Goal: Find specific page/section: Find specific page/section

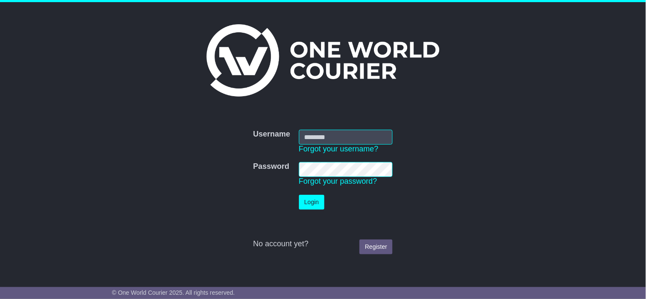
click at [343, 130] on input "Username" at bounding box center [346, 137] width 94 height 15
click at [0, 299] on nordpass-portal at bounding box center [0, 299] width 0 height 0
type input "**********"
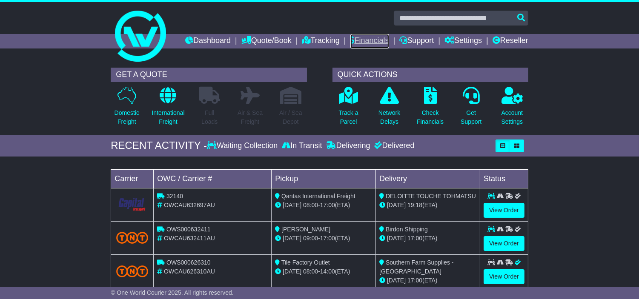
click at [389, 38] on link "Financials" at bounding box center [369, 41] width 39 height 14
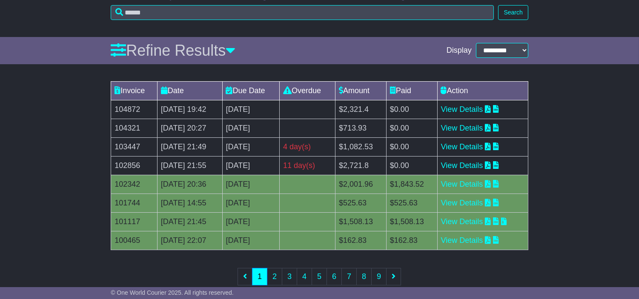
scroll to position [109, 0]
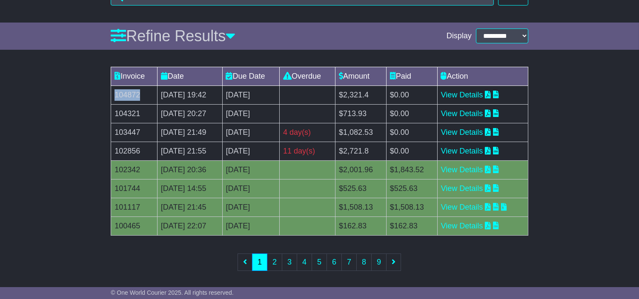
drag, startPoint x: 145, startPoint y: 107, endPoint x: 112, endPoint y: 111, distance: 33.0
click at [112, 104] on td "104872" at bounding box center [134, 95] width 46 height 19
copy td "104872"
